Goal: Task Accomplishment & Management: Use online tool/utility

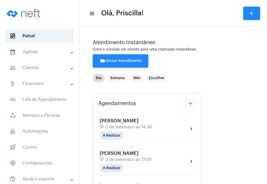
click at [156, 163] on div "Carolina Abreu schedule [DATE] 17:00 A Realizar chevron_right" at bounding box center [147, 162] width 95 height 22
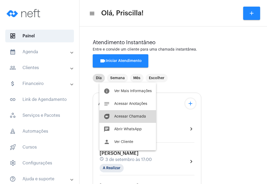
click at [140, 118] on span "Acessar Chamada" at bounding box center [130, 117] width 32 height 4
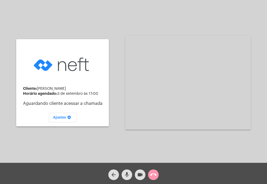
click at [1, 49] on div "Cliente: [PERSON_NAME] agendado: [DATE] 17:00 Aguardando cliente acessar a cham…" at bounding box center [134, 82] width 266 height 163
click at [130, 176] on mat-icon "mic" at bounding box center [127, 175] width 6 height 6
click at [138, 176] on mat-icon "videocam" at bounding box center [140, 175] width 6 height 6
click at [3, 40] on div "Cliente: [PERSON_NAME] agendado: [DATE] 17:00 Aguardando cliente acessar a cham…" at bounding box center [134, 82] width 266 height 163
click at [141, 171] on span "videocam_off" at bounding box center [140, 174] width 6 height 11
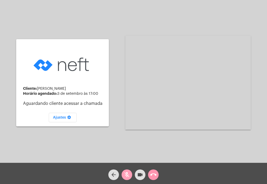
click at [128, 172] on mat-icon "mic_off" at bounding box center [127, 175] width 6 height 6
drag, startPoint x: 136, startPoint y: 178, endPoint x: 129, endPoint y: 176, distance: 7.7
click at [129, 176] on div "arrow_back mic videocam call_end" at bounding box center [133, 173] width 267 height 21
drag, startPoint x: 129, startPoint y: 176, endPoint x: 143, endPoint y: 177, distance: 14.1
click at [143, 177] on div "arrow_back mic videocam call_end" at bounding box center [133, 173] width 267 height 21
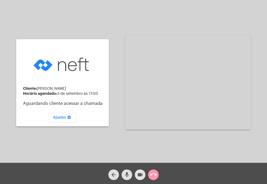
click at [143, 177] on mat-icon "videocam" at bounding box center [140, 175] width 6 height 6
click at [130, 176] on button "mic" at bounding box center [127, 174] width 11 height 11
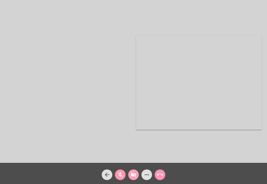
click at [130, 176] on mat-icon "videocam_off" at bounding box center [133, 175] width 6 height 6
click at [122, 177] on mat-icon "mic_off" at bounding box center [120, 175] width 6 height 6
